Goal: Register for event/course

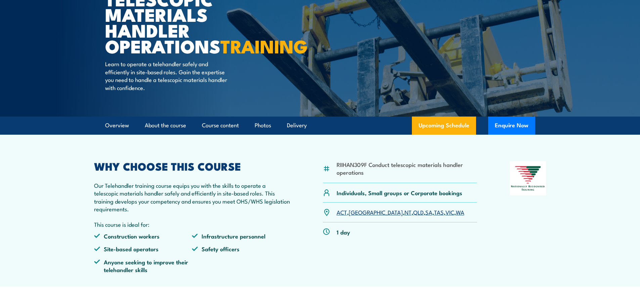
scroll to position [134, 0]
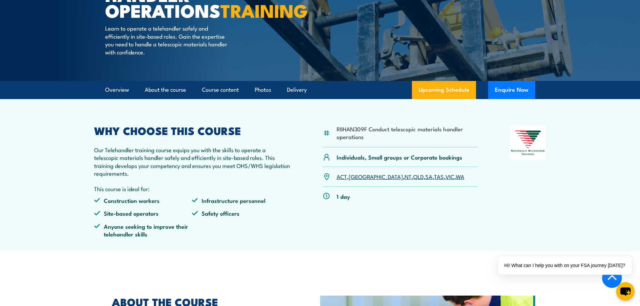
click at [358, 180] on link "[GEOGRAPHIC_DATA]" at bounding box center [376, 176] width 54 height 8
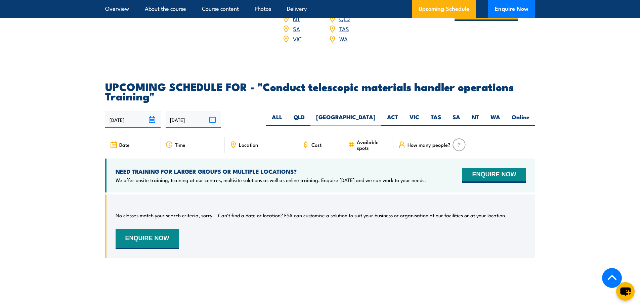
scroll to position [965, 0]
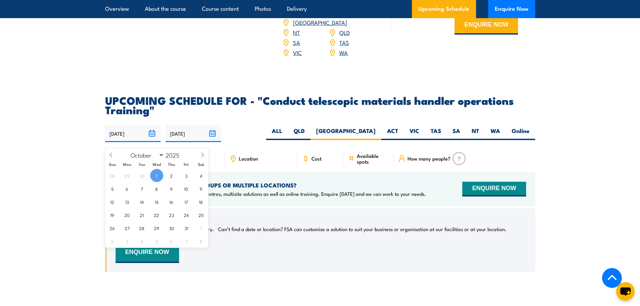
click at [155, 139] on input "01/10/2025" at bounding box center [132, 133] width 55 height 17
click at [173, 179] on span "2" at bounding box center [171, 175] width 13 height 13
type input "[DATE]"
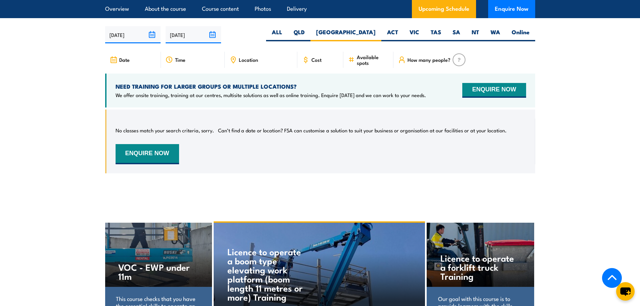
scroll to position [1066, 0]
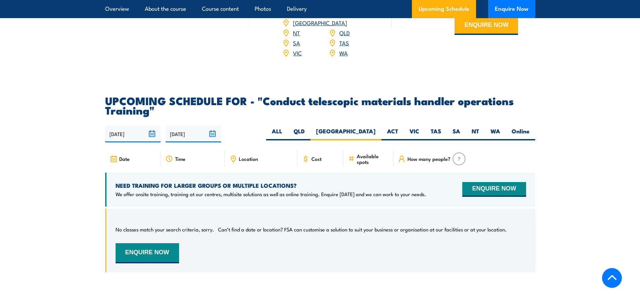
scroll to position [965, 0]
